Goal: Information Seeking & Learning: Learn about a topic

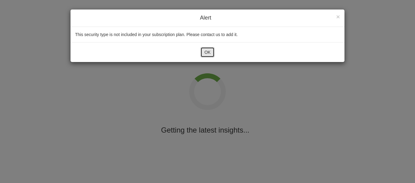
click at [211, 53] on button "OK" at bounding box center [207, 52] width 14 height 10
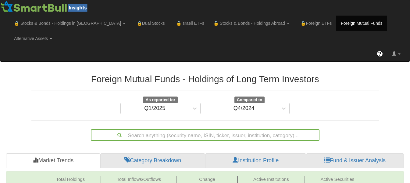
click at [256, 153] on link "Institution Profile" at bounding box center [255, 160] width 101 height 15
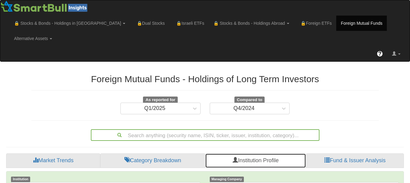
scroll to position [160, 0]
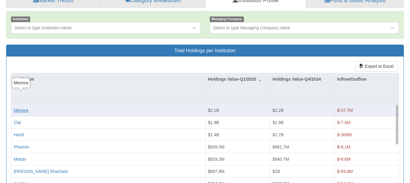
click at [24, 107] on div "Menora" at bounding box center [21, 110] width 14 height 6
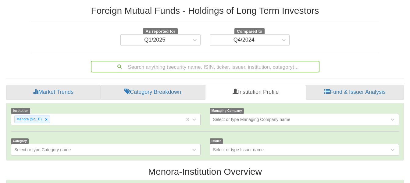
scroll to position [13, 387]
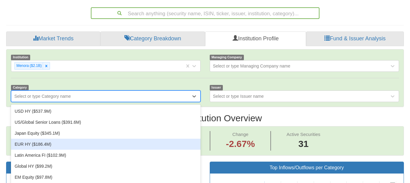
click at [130, 102] on div "option EUR HY ($186.4M) focused, 4 of 15. 15 results available. Use Up and Down…" at bounding box center [106, 96] width 190 height 12
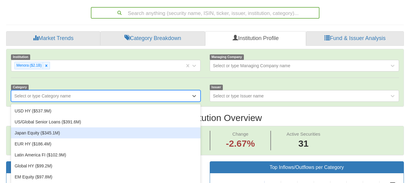
click at [83, 127] on div "Japan Equity ($345.1M)" at bounding box center [106, 132] width 190 height 11
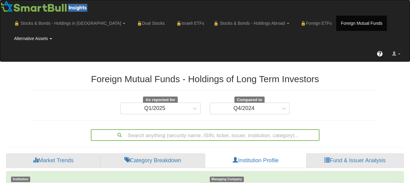
click at [130, 23] on link "Alternative Assets" at bounding box center [69, 23] width 120 height 15
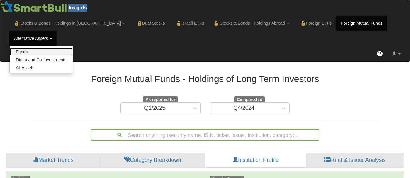
click at [73, 48] on link "Funds" at bounding box center [41, 52] width 63 height 8
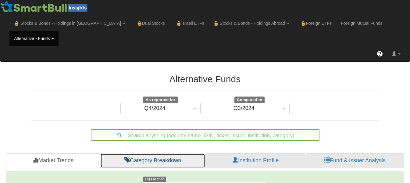
click at [156, 153] on link "Category Breakdown" at bounding box center [152, 160] width 105 height 15
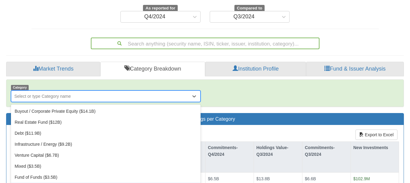
click at [129, 102] on div "option Secondaries ($3.5B) focused, 8 of 9. 9 results available. Use Up and Dow…" at bounding box center [106, 96] width 190 height 12
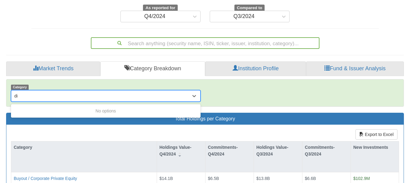
type input "d"
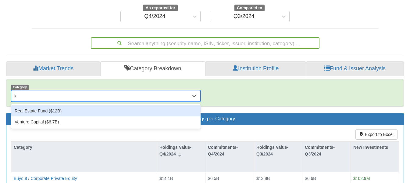
type input "l"
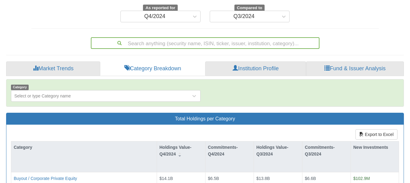
click at [347, 35] on div "Search anything (security name, ISIN, ticker, issuer, institution, category)..." at bounding box center [205, 42] width 357 height 14
click at [275, 61] on link "Institution Profile" at bounding box center [255, 68] width 101 height 15
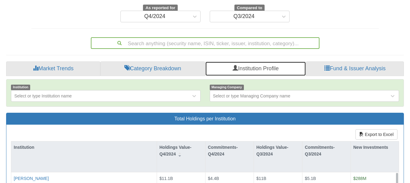
scroll to position [230, 0]
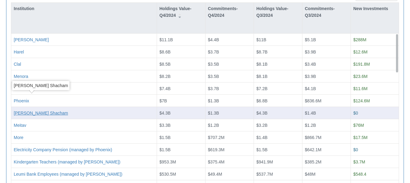
click at [37, 110] on div "[PERSON_NAME] Shacham" at bounding box center [41, 113] width 54 height 6
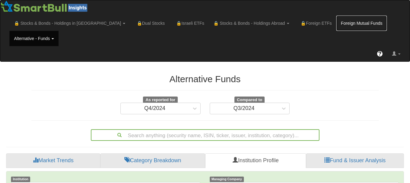
click at [336, 23] on link "Foreign Mutual Funds" at bounding box center [361, 23] width 51 height 15
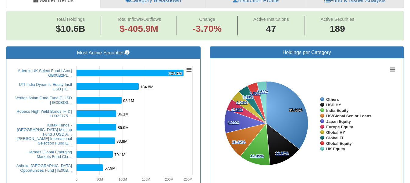
scroll to position [320, 0]
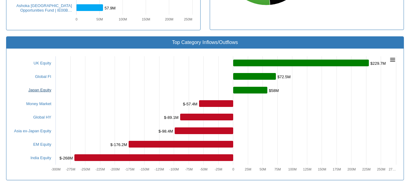
click at [44, 88] on link "Japan Equity" at bounding box center [39, 90] width 23 height 5
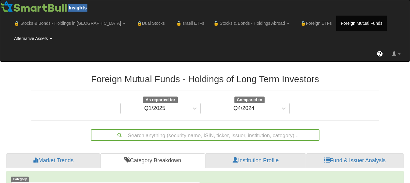
click at [130, 22] on link "Alternative Assets" at bounding box center [69, 23] width 120 height 15
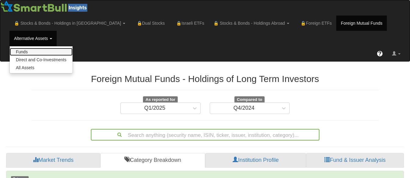
click at [73, 48] on link "Funds" at bounding box center [41, 52] width 63 height 8
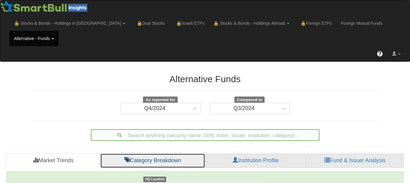
click at [165, 153] on link "Category Breakdown" at bounding box center [152, 160] width 105 height 15
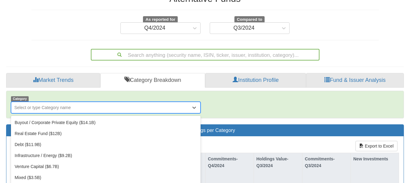
click at [131, 113] on div "option Secondaries ($3.5B) focused, 8 of 9. 9 results available. Use Up and Dow…" at bounding box center [106, 108] width 190 height 12
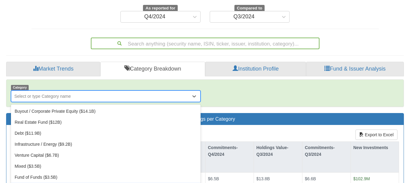
scroll to position [92, 0]
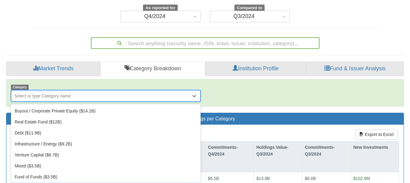
type input "ב"
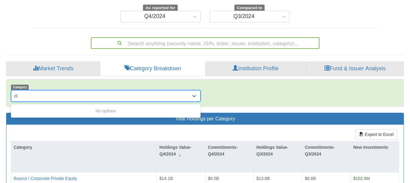
type input "c"
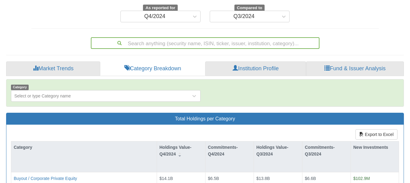
click at [260, 87] on div "Category Select or type Category name" at bounding box center [204, 92] width 397 height 27
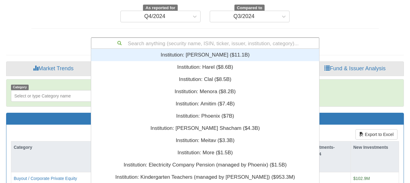
scroll to position [95, 0]
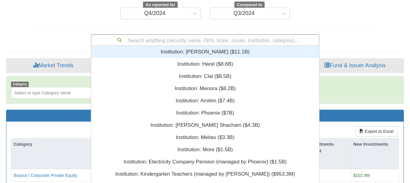
click at [208, 34] on div "Search anything (security name, ISIN, ticker, issuer, institution, category)...…" at bounding box center [205, 40] width 229 height 12
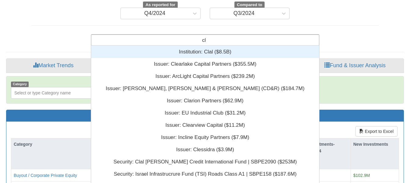
type input "clo"
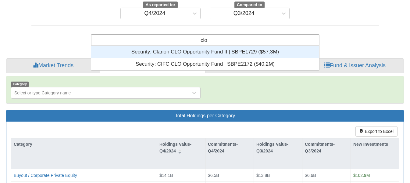
scroll to position [20, 224]
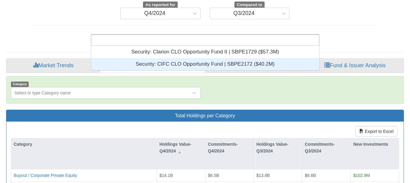
click at [307, 81] on div "Category Select or type Category name" at bounding box center [204, 90] width 397 height 18
